Goal: Information Seeking & Learning: Learn about a topic

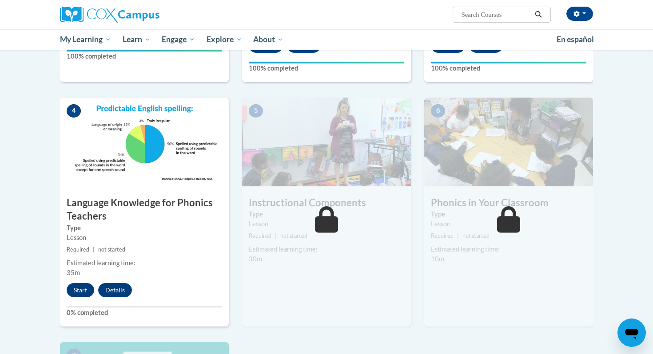
scroll to position [400, 0]
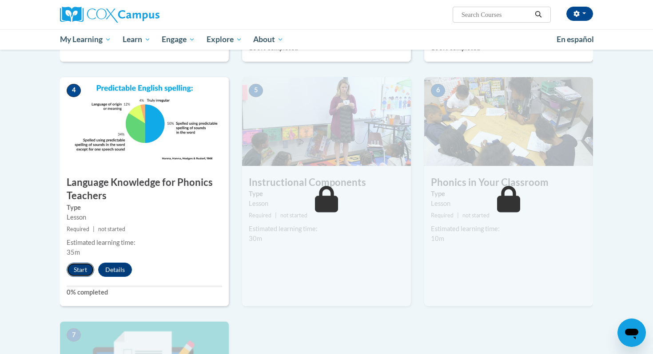
click at [79, 267] on button "Start" at bounding box center [81, 270] width 28 height 14
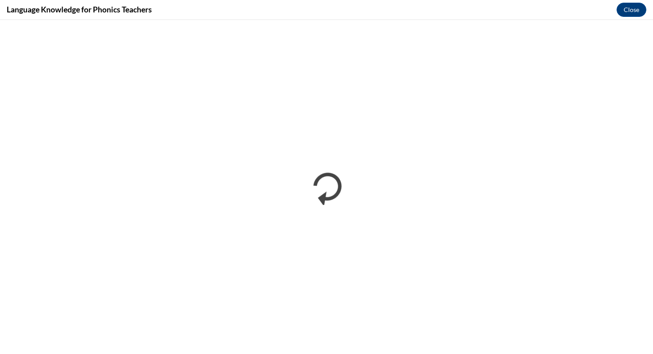
scroll to position [0, 0]
